Goal: Find specific page/section: Find specific page/section

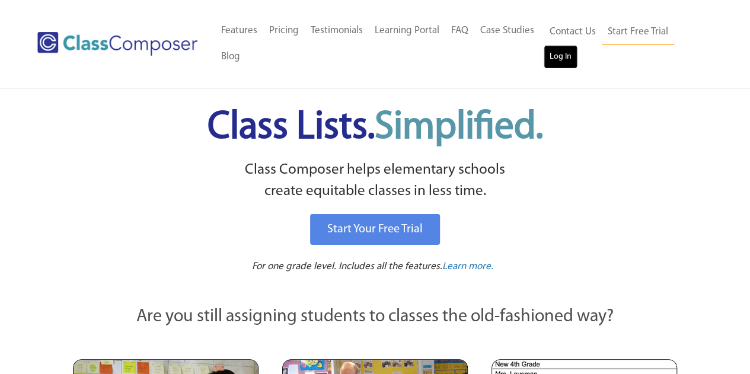
click at [563, 56] on link "Log In" at bounding box center [561, 57] width 34 height 24
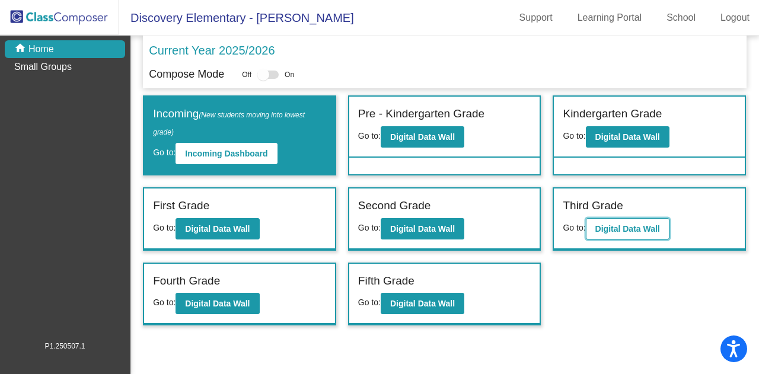
click at [650, 227] on b "Digital Data Wall" at bounding box center [628, 228] width 65 height 9
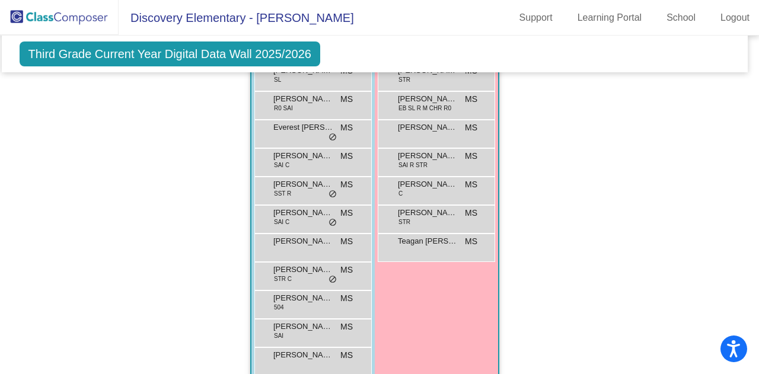
scroll to position [1349, 5]
